Goal: Register for event/course

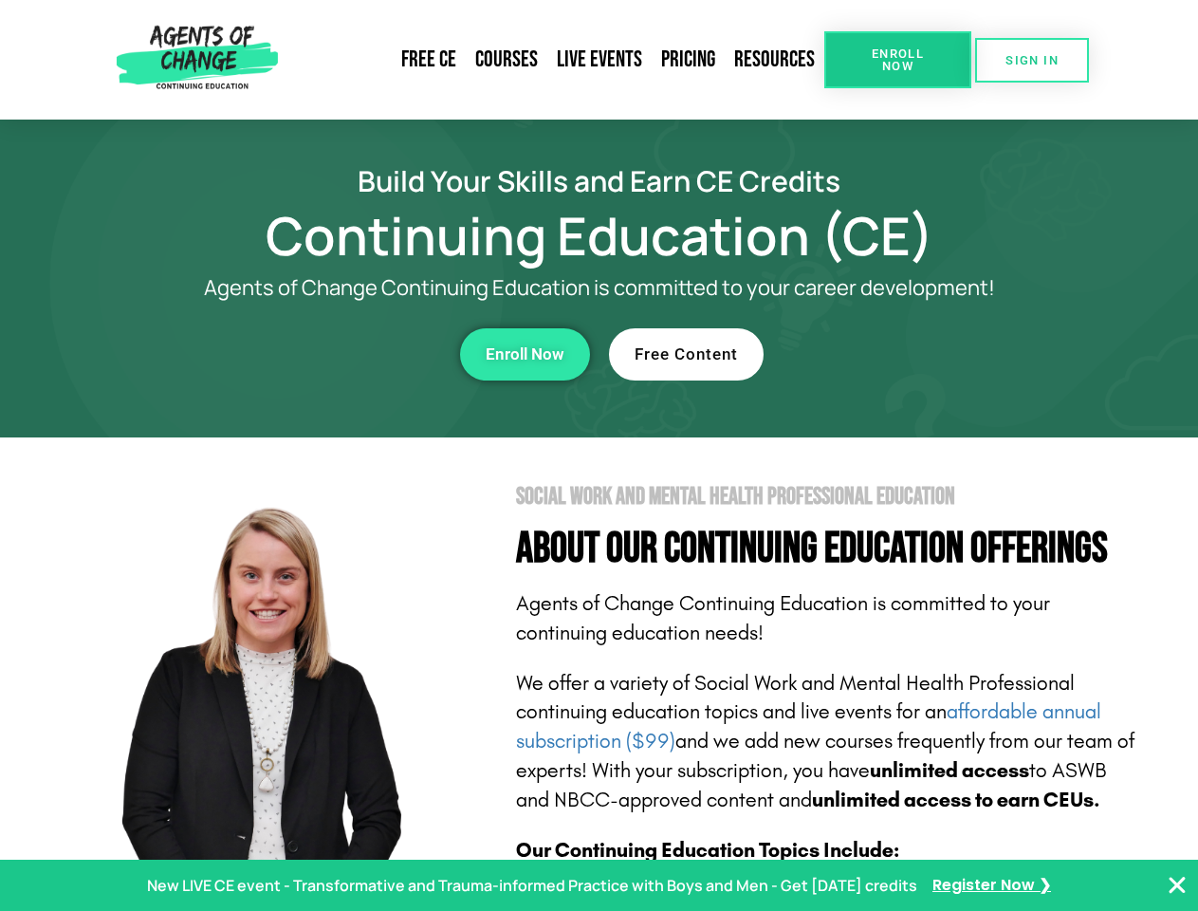
click at [599, 455] on section "Social Work and Mental Health Professional Education About Our Continuing Educa…" at bounding box center [599, 835] width 1198 height 797
click at [775, 60] on link "Resources" at bounding box center [775, 60] width 100 height 44
click at [898, 60] on span "Enroll Now" at bounding box center [898, 59] width 86 height 25
click at [1032, 60] on span "SIGN IN" at bounding box center [1032, 60] width 53 height 12
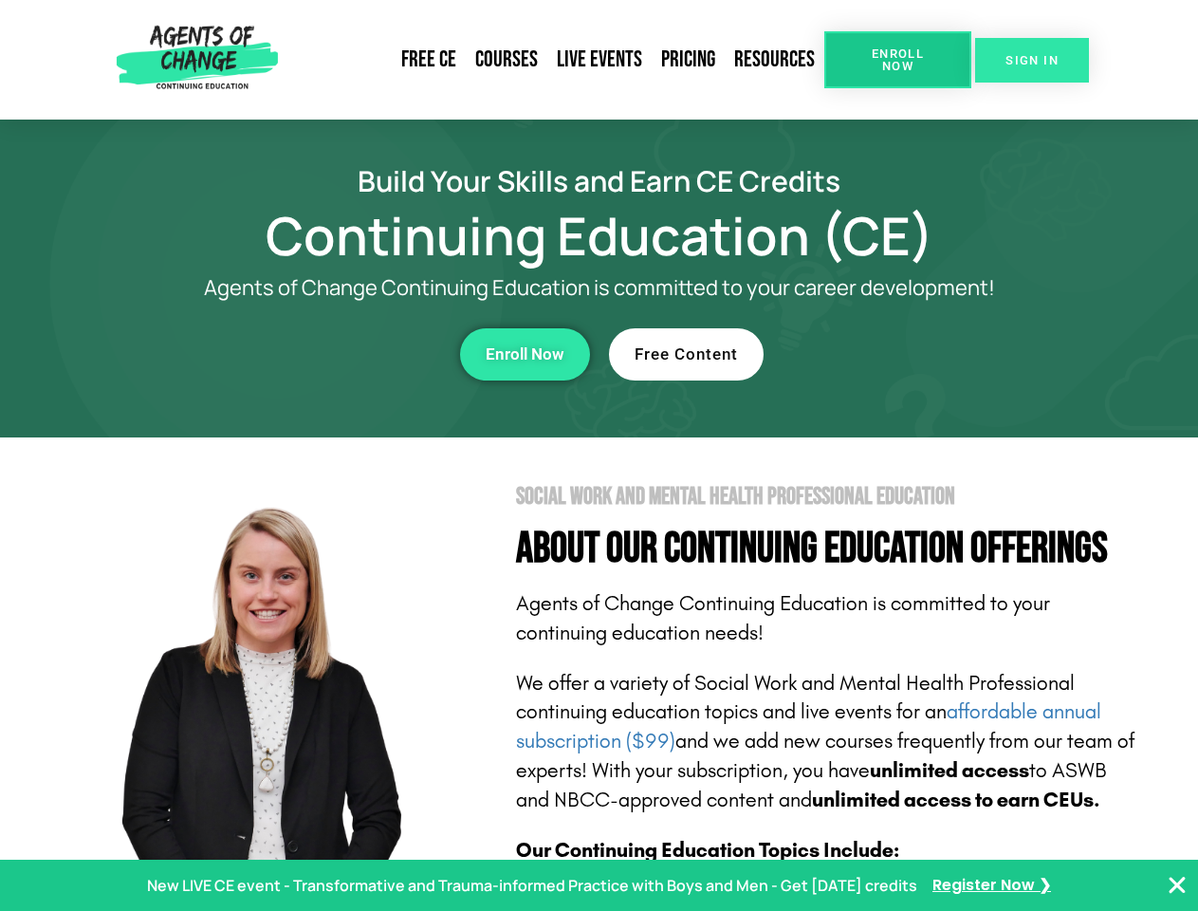
click at [1032, 60] on span "SIGN IN" at bounding box center [1032, 60] width 53 height 12
click at [329, 354] on div "Enroll Now" at bounding box center [329, 354] width 522 height 52
click at [525, 354] on span "Enroll Now" at bounding box center [525, 354] width 79 height 16
